Goal: Communication & Community: Answer question/provide support

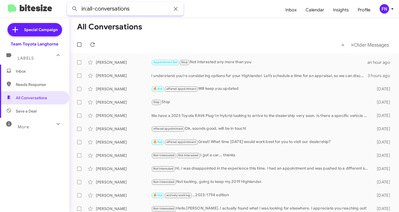
click at [163, 10] on input "in:all-conversations" at bounding box center [125, 8] width 116 height 13
click at [162, 9] on input "in:all-conversations" at bounding box center [125, 8] width 116 height 13
click at [178, 11] on icon at bounding box center [175, 9] width 7 height 7
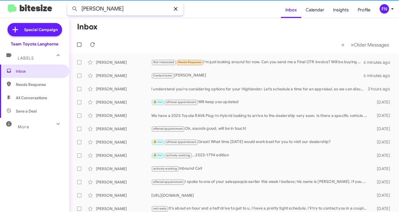
click at [69, 3] on button at bounding box center [74, 8] width 11 height 11
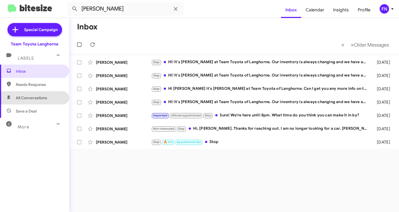
click at [43, 95] on span "All Conversations" at bounding box center [34, 97] width 69 height 13
type input "in:all-conversations"
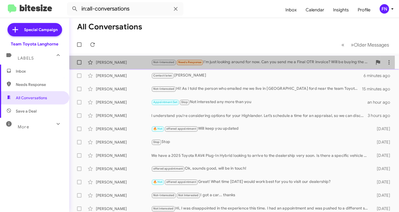
click at [141, 63] on div "[PERSON_NAME]" at bounding box center [123, 63] width 55 height 6
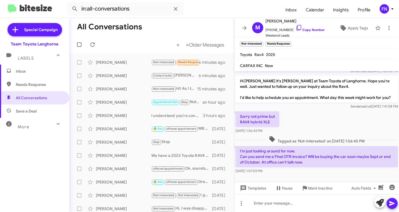
scroll to position [26, 0]
click at [380, 203] on icon at bounding box center [380, 203] width 8 height 8
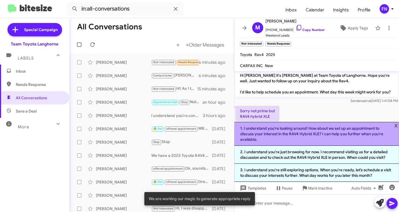
click at [286, 130] on li "1. I understand you're looking around! How about we set up an appointment to di…" at bounding box center [316, 134] width 165 height 24
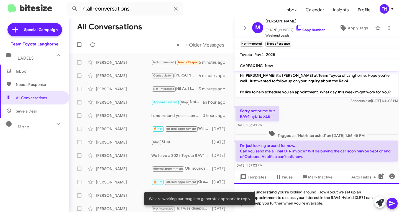
click at [333, 203] on div "I understand you're looking around! How about we set up an appointment to discu…" at bounding box center [316, 197] width 165 height 29
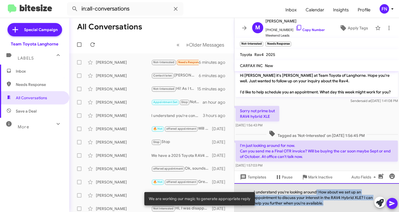
drag, startPoint x: 330, startPoint y: 203, endPoint x: 315, endPoint y: 192, distance: 18.5
click at [315, 192] on div "I understand you're looking around! How about we set up an appointment to discu…" at bounding box center [316, 197] width 165 height 29
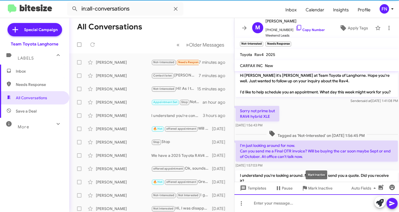
scroll to position [52, 0]
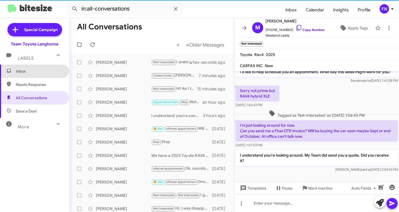
click at [37, 67] on span "Inbox" at bounding box center [34, 71] width 69 height 13
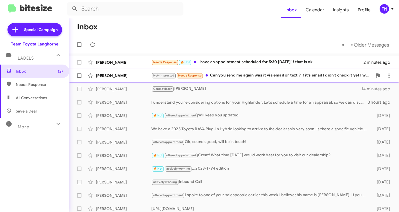
click at [102, 79] on div "[PERSON_NAME] Not-Interested Needs Response Can you send me again was it via em…" at bounding box center [234, 75] width 321 height 11
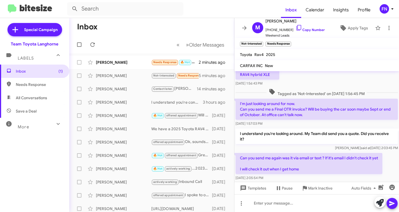
scroll to position [83, 0]
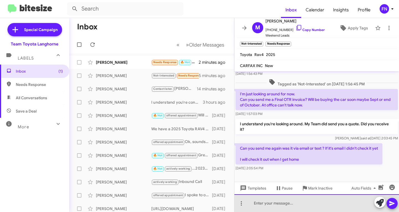
drag, startPoint x: 304, startPoint y: 202, endPoint x: 304, endPoint y: 205, distance: 3.2
click at [304, 205] on div at bounding box center [316, 203] width 165 height 18
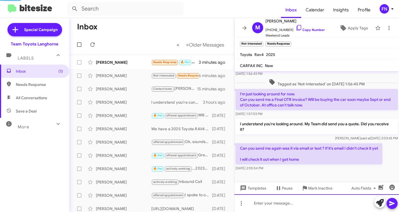
scroll to position [0, 0]
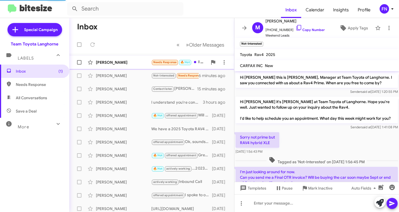
click at [136, 63] on div "[PERSON_NAME]" at bounding box center [123, 63] width 55 height 6
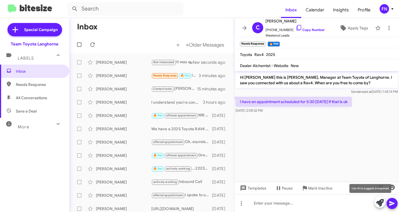
click at [381, 206] on icon at bounding box center [380, 203] width 8 height 8
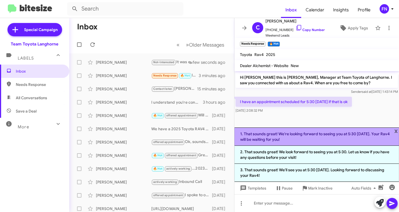
click at [268, 139] on li "1. That sounds great! We're looking forward to seeing you at 5:30 [DATE]. Your …" at bounding box center [316, 136] width 165 height 18
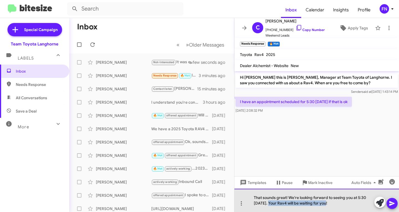
drag, startPoint x: 326, startPoint y: 203, endPoint x: 267, endPoint y: 205, distance: 59.0
click at [267, 205] on div "That sounds great! We're looking forward to seeing you at 5:30 [DATE]. Your Rav…" at bounding box center [316, 200] width 165 height 23
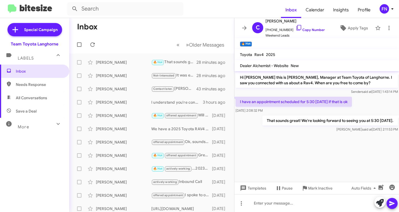
click at [34, 98] on span "All Conversations" at bounding box center [31, 98] width 31 height 6
type input "in:all-conversations"
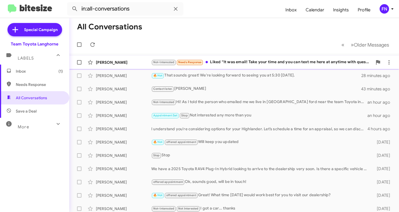
click at [118, 61] on div "[PERSON_NAME]" at bounding box center [123, 63] width 55 height 6
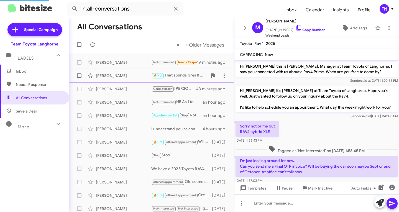
scroll to position [96, 0]
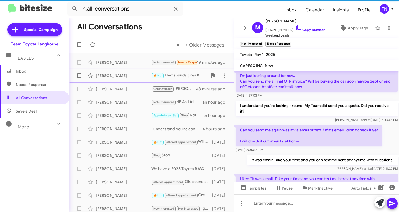
click at [117, 80] on div "[PERSON_NAME] 🔥 Hot That sounds great! We're looking forward to seeing you at 5…" at bounding box center [152, 75] width 156 height 11
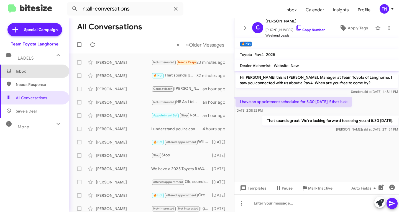
click at [43, 73] on span "Inbox" at bounding box center [39, 71] width 47 height 6
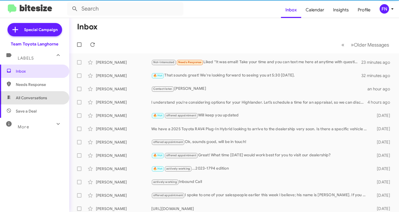
click at [41, 97] on span "All Conversations" at bounding box center [31, 98] width 31 height 6
type input "in:all-conversations"
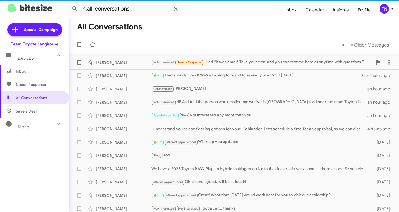
click at [126, 61] on div "[PERSON_NAME]" at bounding box center [123, 63] width 55 height 6
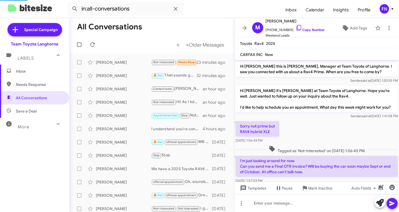
scroll to position [96, 0]
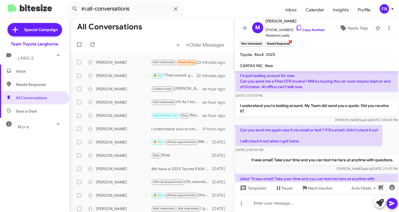
click at [291, 43] on span "×" at bounding box center [290, 41] width 4 height 7
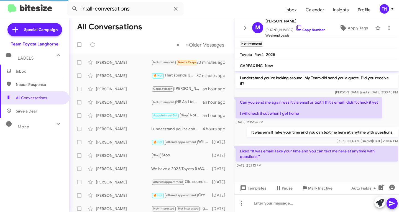
scroll to position [129, 0]
click at [384, 9] on div "FN" at bounding box center [383, 8] width 9 height 9
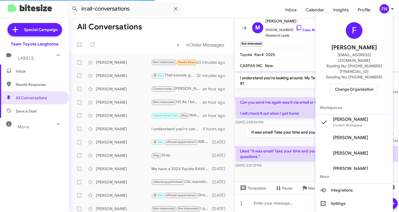
click at [357, 84] on span "Change Organization" at bounding box center [354, 88] width 38 height 9
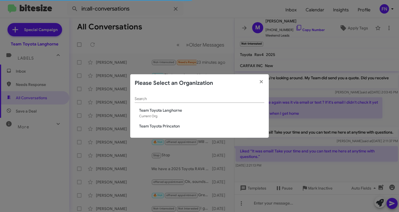
click at [180, 124] on span "Team Toyota Princeton" at bounding box center [201, 126] width 125 height 6
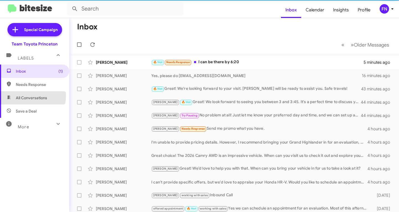
click at [25, 96] on span "All Conversations" at bounding box center [31, 98] width 31 height 6
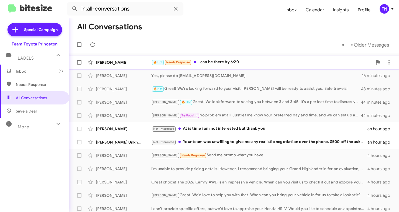
click at [120, 65] on div "Soryah Cassie 🔥 Hot Needs Response I can be there by 6:20 5 minutes ago" at bounding box center [234, 62] width 321 height 11
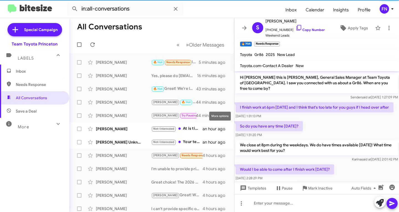
scroll to position [37, 0]
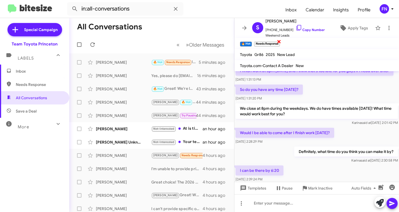
click at [280, 41] on span "×" at bounding box center [279, 41] width 4 height 7
click at [340, 26] on icon at bounding box center [343, 28] width 6 height 6
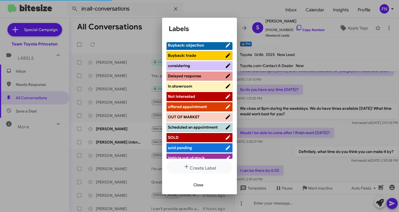
scroll to position [83, 0]
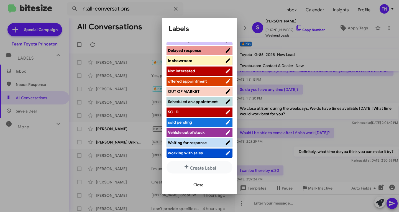
click at [186, 154] on span "working with sales" at bounding box center [185, 152] width 35 height 5
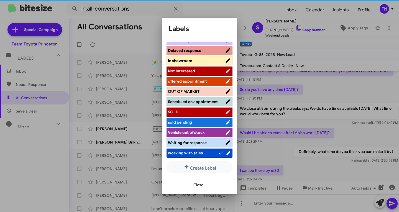
click at [197, 191] on div "Close" at bounding box center [199, 184] width 61 height 19
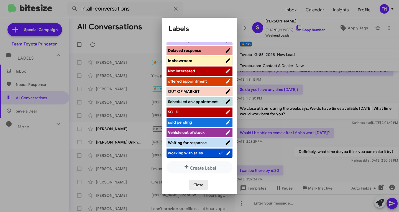
click at [197, 186] on span "Close" at bounding box center [198, 185] width 10 height 10
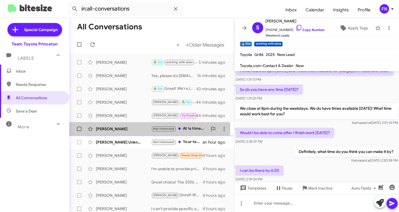
click at [110, 127] on div "Margaret Storey" at bounding box center [123, 129] width 55 height 6
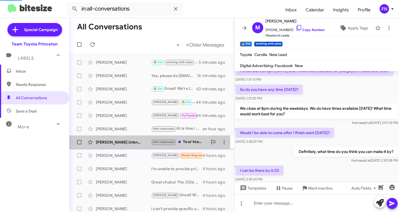
click at [115, 141] on div "Ethan Unknown" at bounding box center [123, 142] width 55 height 6
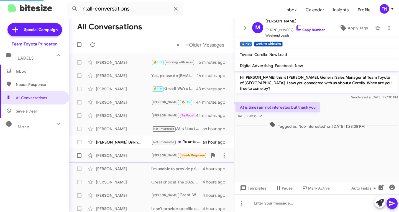
click at [121, 156] on div "Wimalasooriya Niroshana" at bounding box center [123, 156] width 55 height 6
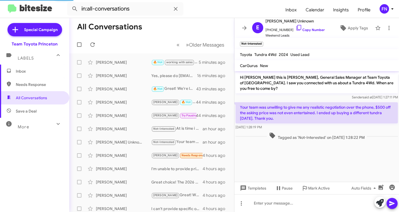
scroll to position [358, 0]
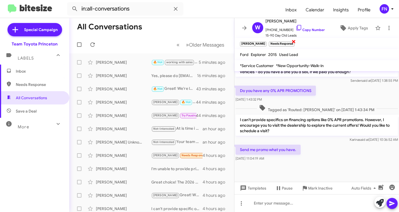
click at [291, 39] on span "×" at bounding box center [293, 41] width 4 height 7
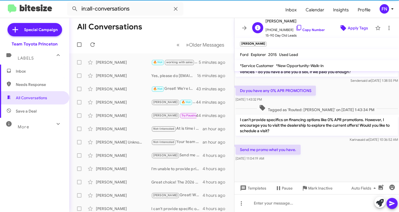
click at [352, 27] on span "Apply Tags" at bounding box center [358, 28] width 20 height 10
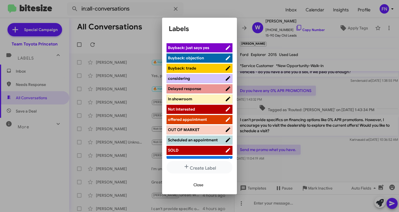
scroll to position [83, 0]
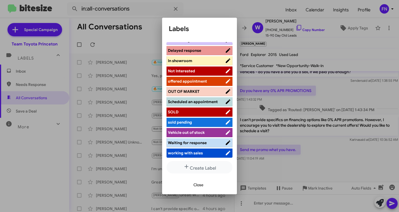
click at [191, 80] on li "offered appointment" at bounding box center [199, 81] width 66 height 9
click at [192, 77] on li "offered appointment" at bounding box center [199, 81] width 66 height 9
click at [203, 79] on span "offered appointment" at bounding box center [187, 81] width 39 height 5
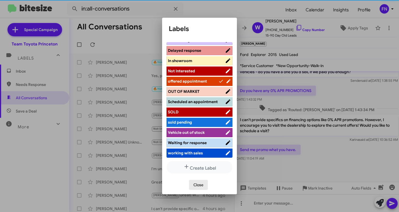
click at [199, 186] on span "Close" at bounding box center [198, 185] width 10 height 10
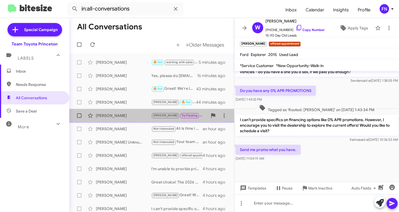
click at [180, 116] on small "Try Pausing" at bounding box center [189, 115] width 19 height 5
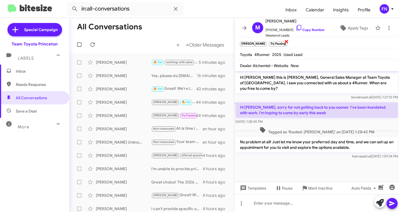
click at [284, 43] on span "×" at bounding box center [286, 41] width 4 height 7
click at [377, 203] on icon at bounding box center [380, 203] width 8 height 8
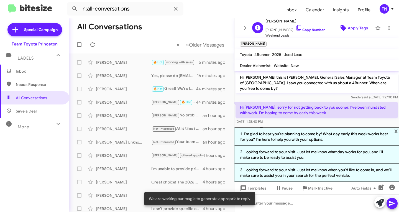
click at [352, 24] on span "Apply Tags" at bounding box center [358, 28] width 20 height 10
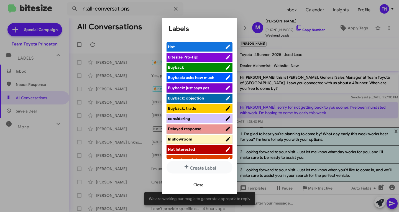
scroll to position [83, 0]
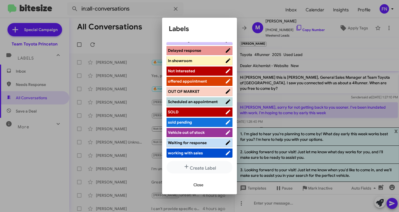
click at [193, 68] on span "Not Interested" at bounding box center [181, 70] width 27 height 5
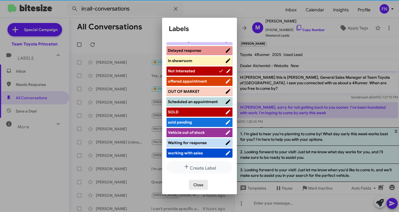
click at [198, 189] on span "Close" at bounding box center [198, 185] width 10 height 10
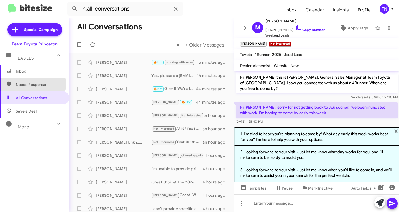
click at [30, 83] on span "Needs Response" at bounding box center [39, 85] width 47 height 6
type input "in:needs-response"
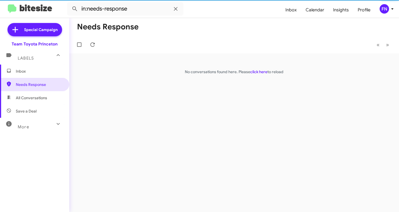
click at [30, 69] on span "Inbox" at bounding box center [39, 71] width 47 height 6
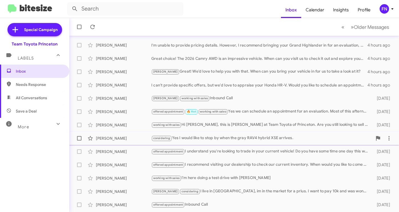
scroll to position [110, 0]
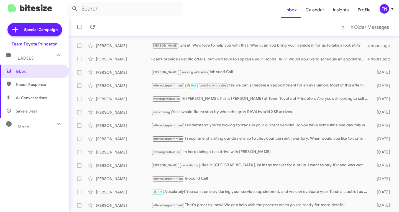
click at [386, 10] on div "FN" at bounding box center [383, 8] width 9 height 9
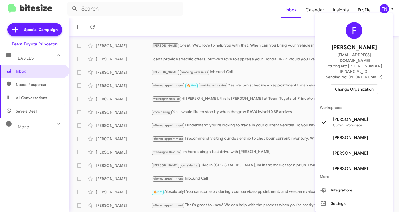
click at [354, 84] on span "Change Organization" at bounding box center [354, 88] width 38 height 9
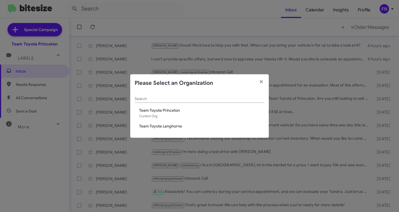
click at [172, 127] on span "Team Toyota Langhorne" at bounding box center [201, 126] width 125 height 6
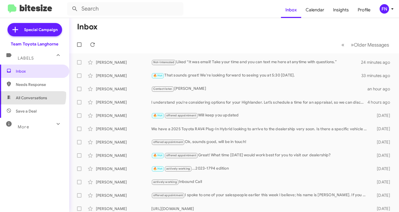
click at [27, 95] on span "All Conversations" at bounding box center [34, 97] width 69 height 13
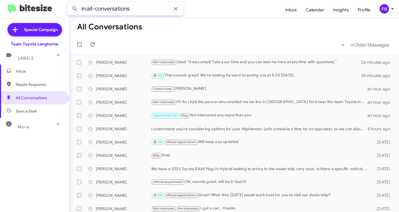
drag, startPoint x: 141, startPoint y: 12, endPoint x: 51, endPoint y: 11, distance: 90.6
click at [51, 11] on mat-toolbar "in:all-conversations Inbox Calendar Insights Profile FN" at bounding box center [199, 9] width 399 height 18
click at [69, 3] on button at bounding box center [74, 8] width 11 height 11
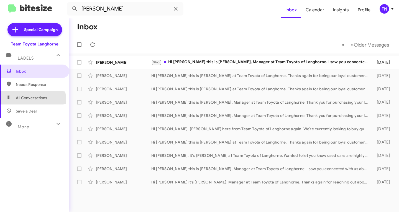
click at [22, 101] on span "All Conversations" at bounding box center [34, 97] width 69 height 13
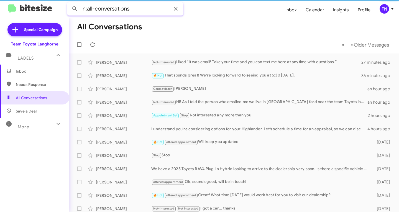
click at [125, 7] on input "in:all-conversations" at bounding box center [125, 8] width 116 height 13
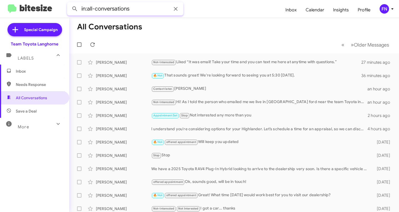
click at [126, 7] on input "in:all-conversations" at bounding box center [125, 8] width 116 height 13
click at [127, 7] on input "in:all-conversations" at bounding box center [125, 8] width 116 height 13
click at [69, 3] on button at bounding box center [74, 8] width 11 height 11
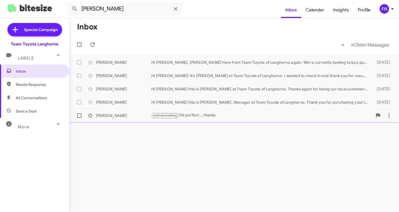
click at [120, 117] on div "[PERSON_NAME]" at bounding box center [123, 116] width 55 height 6
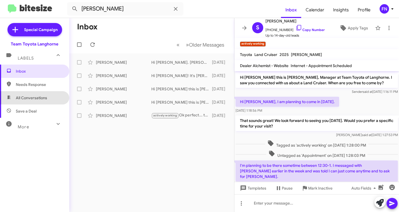
click at [40, 92] on span "All Conversations" at bounding box center [34, 97] width 69 height 13
type input "in:all-conversations"
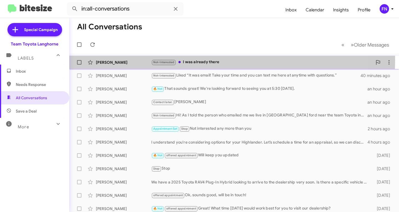
click at [135, 60] on div "Eddie Southgate" at bounding box center [123, 63] width 55 height 6
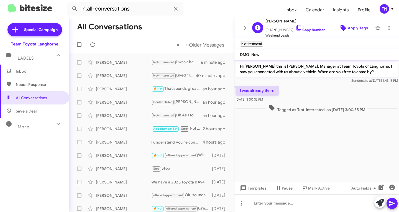
click at [348, 28] on span "Apply Tags" at bounding box center [358, 28] width 20 height 10
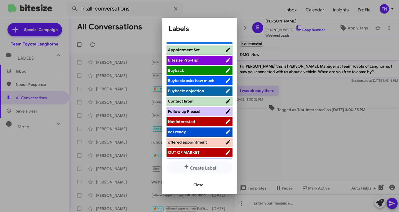
scroll to position [89, 0]
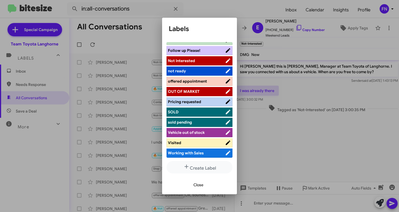
click at [191, 157] on li "Working with Sales" at bounding box center [199, 152] width 66 height 9
click at [191, 155] on span "Working with Sales" at bounding box center [186, 152] width 36 height 5
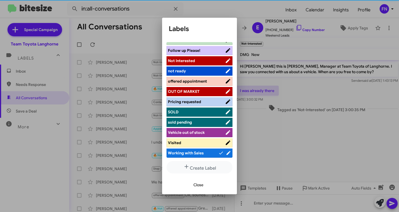
click at [199, 185] on span "Close" at bounding box center [198, 185] width 10 height 10
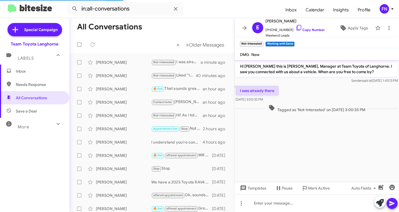
click at [262, 43] on span "×" at bounding box center [261, 41] width 3 height 7
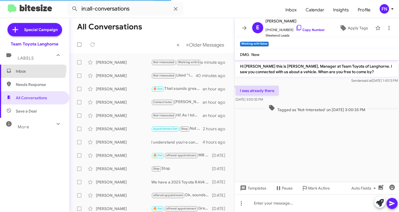
click at [29, 68] on span "Inbox" at bounding box center [34, 71] width 69 height 13
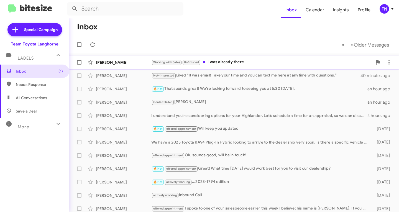
click at [118, 63] on div "Eddie Southgate" at bounding box center [123, 63] width 55 height 6
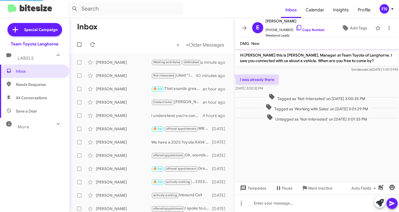
click at [42, 102] on span "All Conversations" at bounding box center [34, 97] width 69 height 13
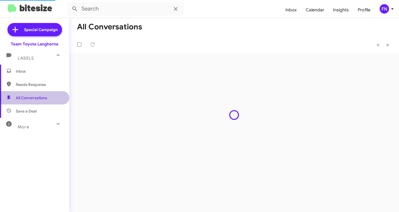
type input "in:all-conversations"
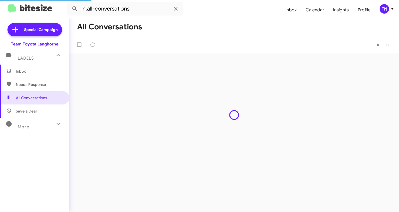
click at [37, 65] on span "Inbox" at bounding box center [34, 71] width 69 height 13
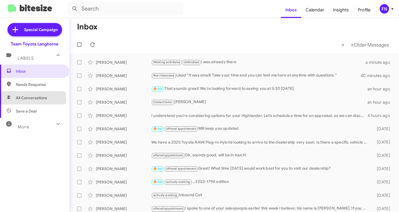
click at [32, 100] on span "All Conversations" at bounding box center [31, 98] width 31 height 6
type input "in:all-conversations"
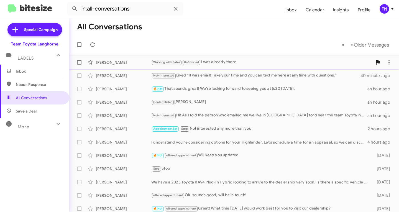
click at [207, 68] on div "Eddie Southgate Working with Sales Unfinished I was already there a minute ago" at bounding box center [234, 62] width 321 height 11
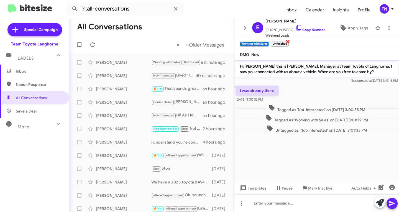
click at [288, 41] on span "×" at bounding box center [288, 41] width 4 height 7
click at [48, 70] on span "Inbox" at bounding box center [39, 71] width 47 height 6
